Goal: Contribute content: Contribute content

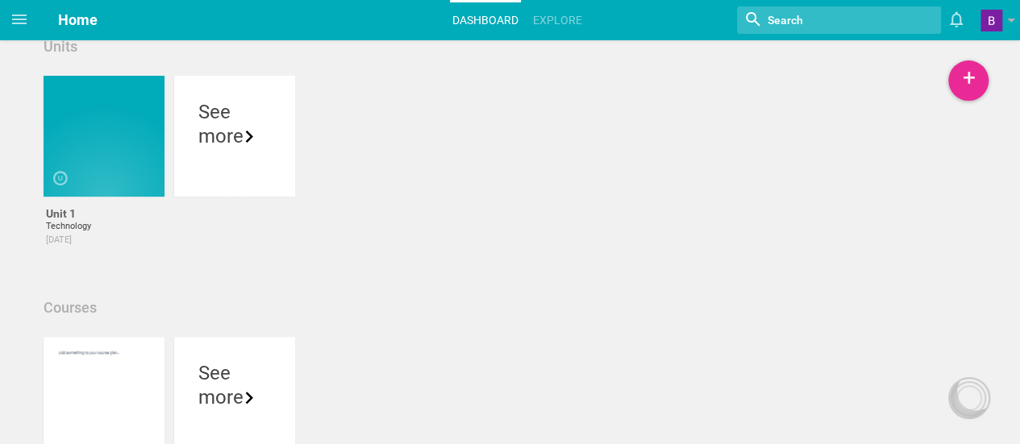
scroll to position [4, 0]
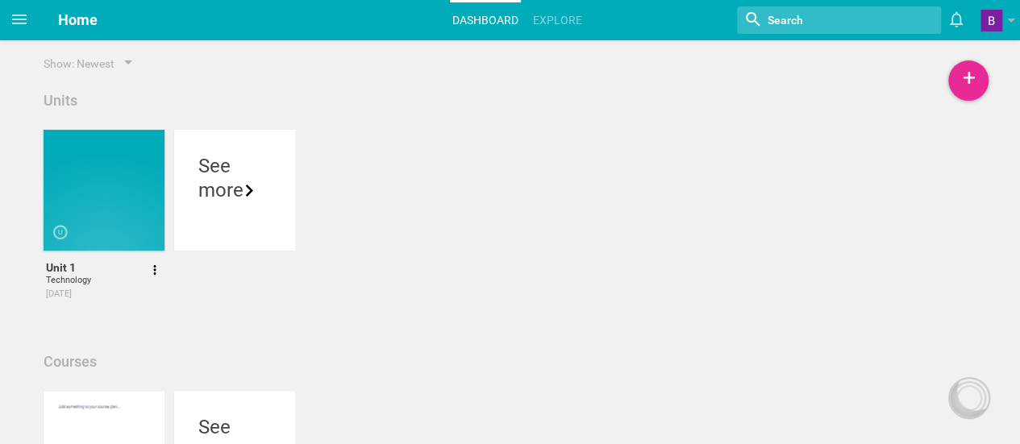
click at [111, 209] on div at bounding box center [104, 190] width 121 height 121
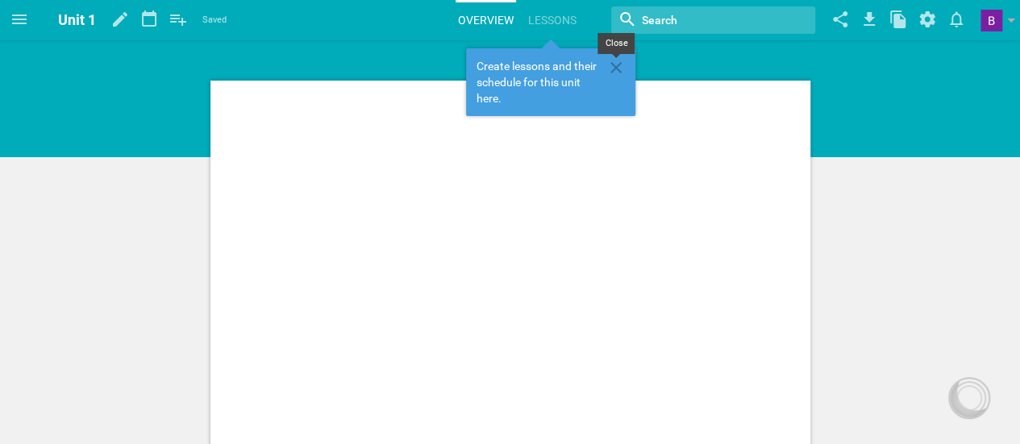
click at [613, 65] on icon at bounding box center [615, 67] width 19 height 19
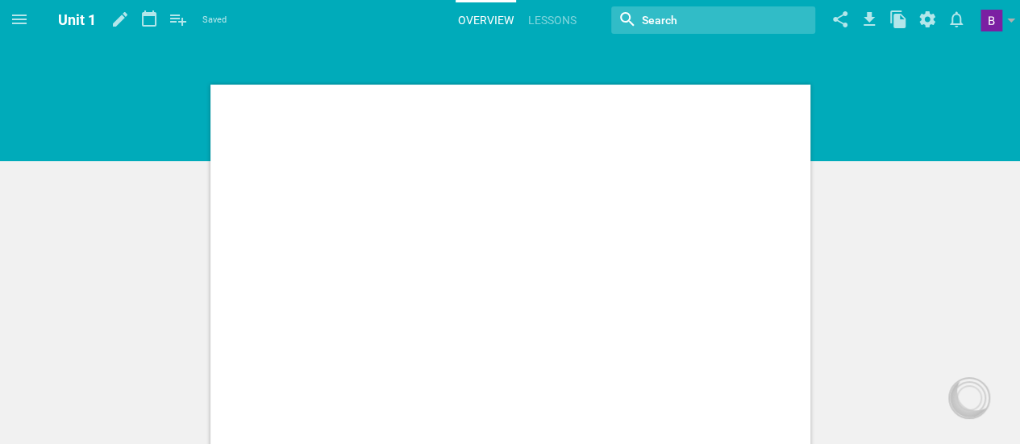
click at [381, 125] on div at bounding box center [510, 450] width 600 height 730
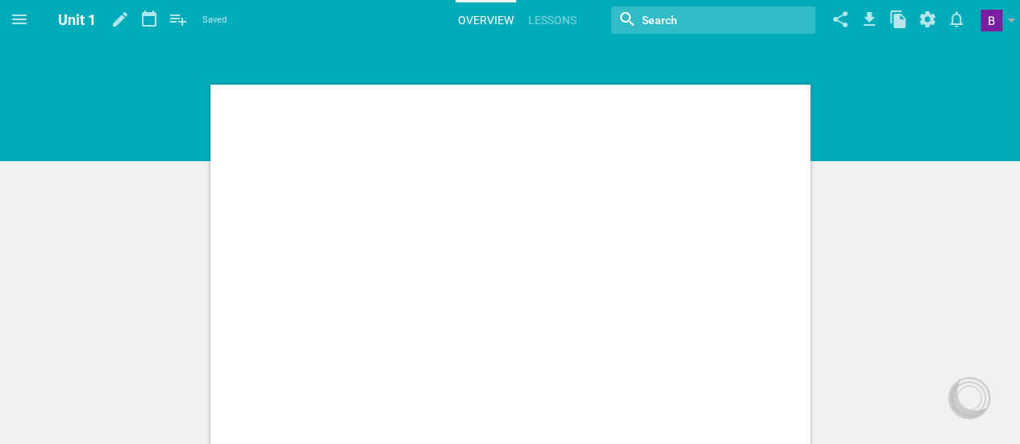
click at [542, 16] on link "Lessons" at bounding box center [552, 19] width 53 height 35
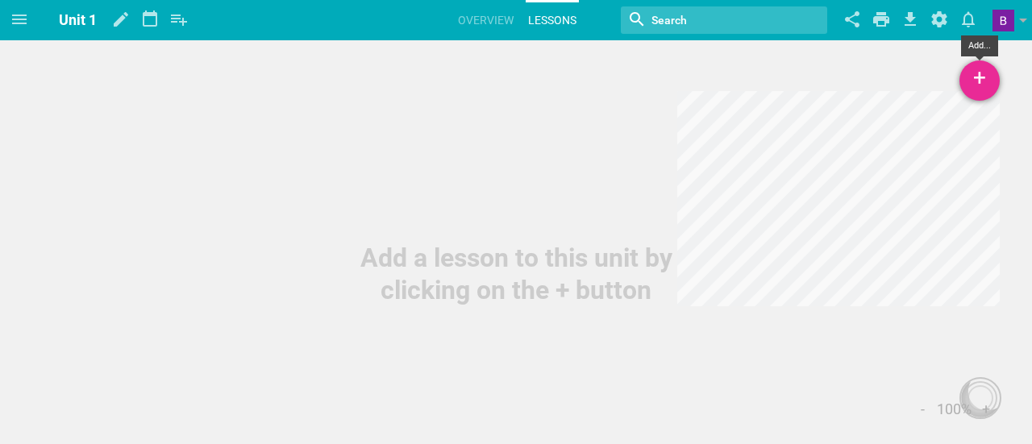
click at [981, 81] on div "+" at bounding box center [979, 80] width 40 height 40
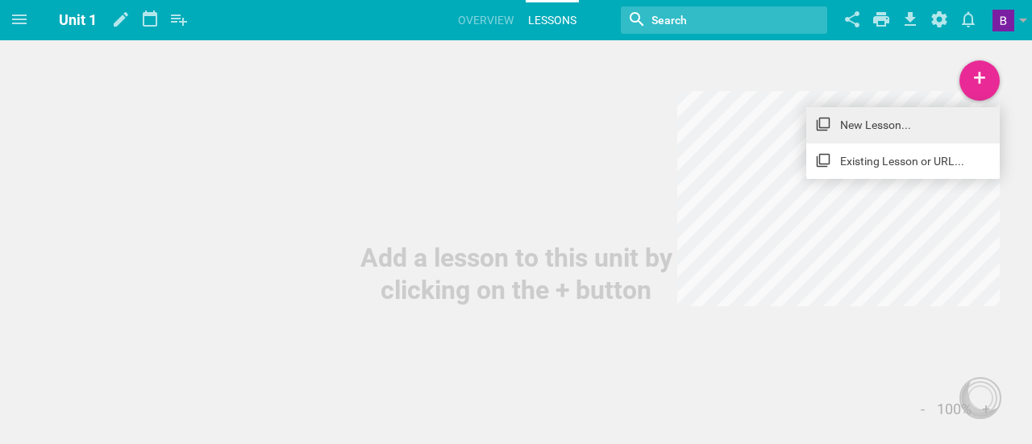
click at [879, 126] on link "New Lesson..." at bounding box center [903, 124] width 194 height 35
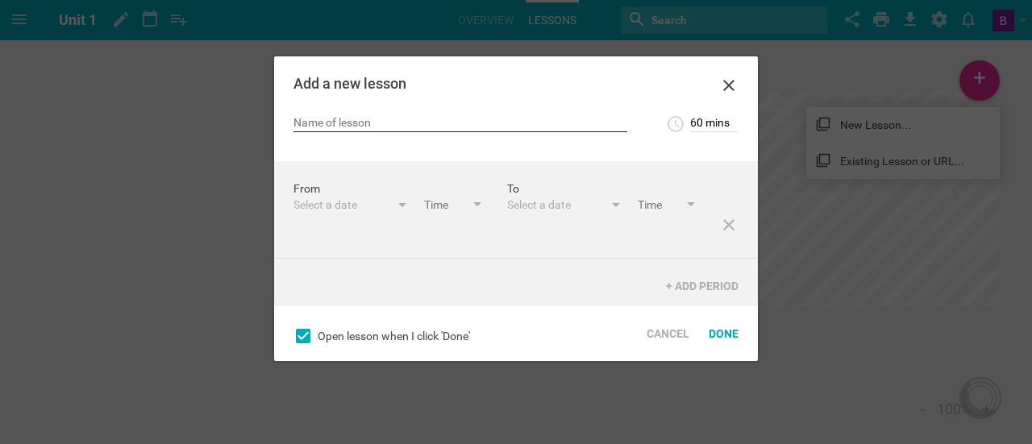
click at [554, 122] on input "text" at bounding box center [460, 124] width 334 height 16
click at [730, 82] on icon at bounding box center [728, 85] width 19 height 19
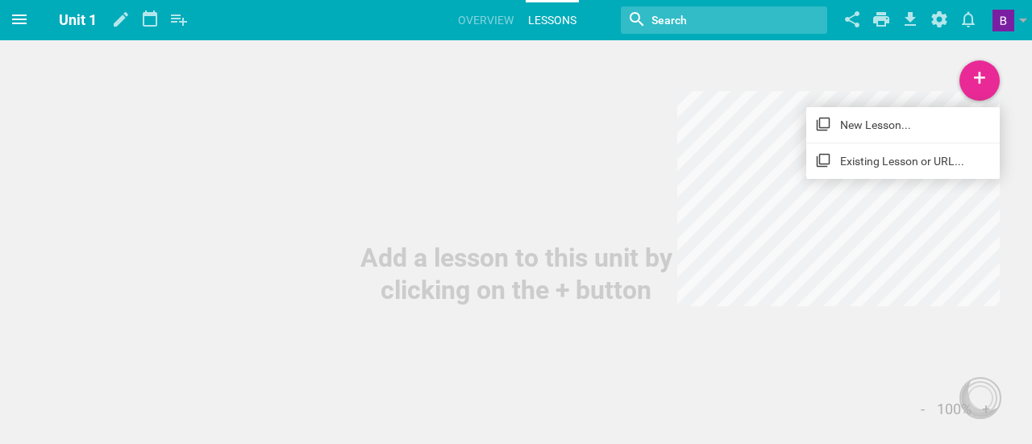
click at [2, 10] on span at bounding box center [19, 19] width 39 height 39
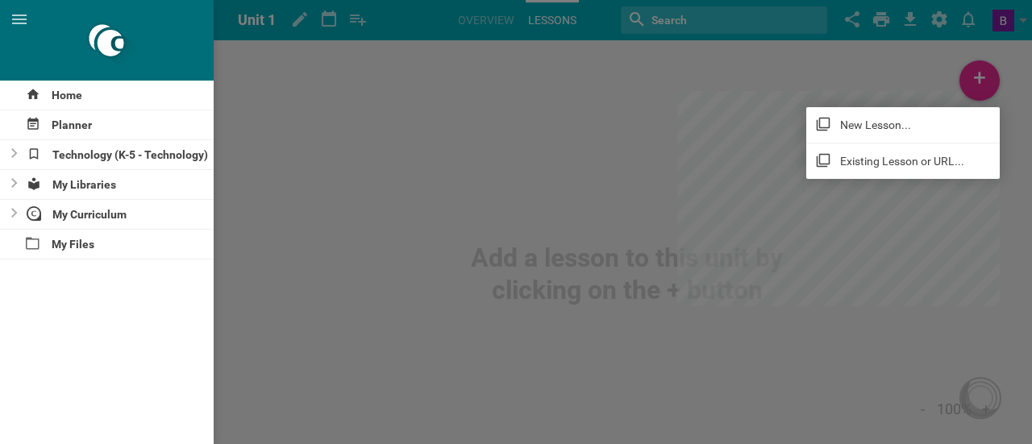
click at [354, 244] on div at bounding box center [516, 222] width 1032 height 444
